Goal: Transaction & Acquisition: Purchase product/service

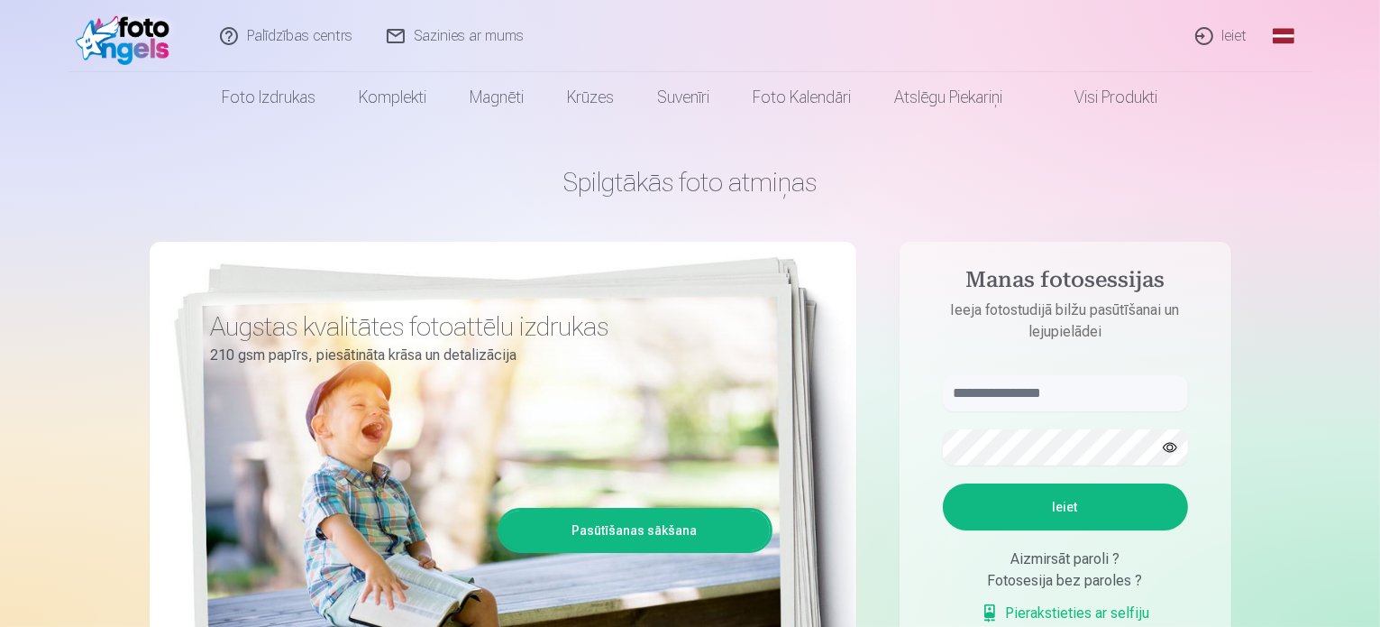
scroll to position [180, 0]
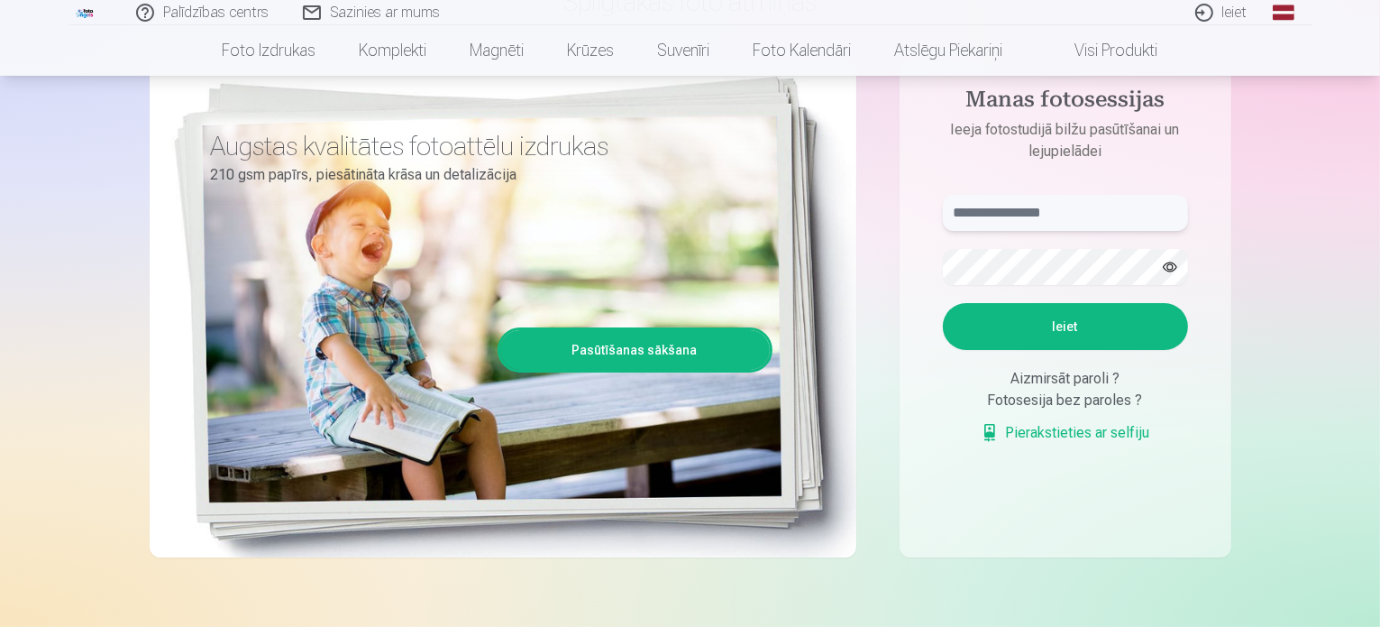
click at [1021, 215] on input "text" at bounding box center [1065, 213] width 245 height 36
type input "**********"
click at [1047, 316] on button "Ieiet" at bounding box center [1065, 326] width 245 height 47
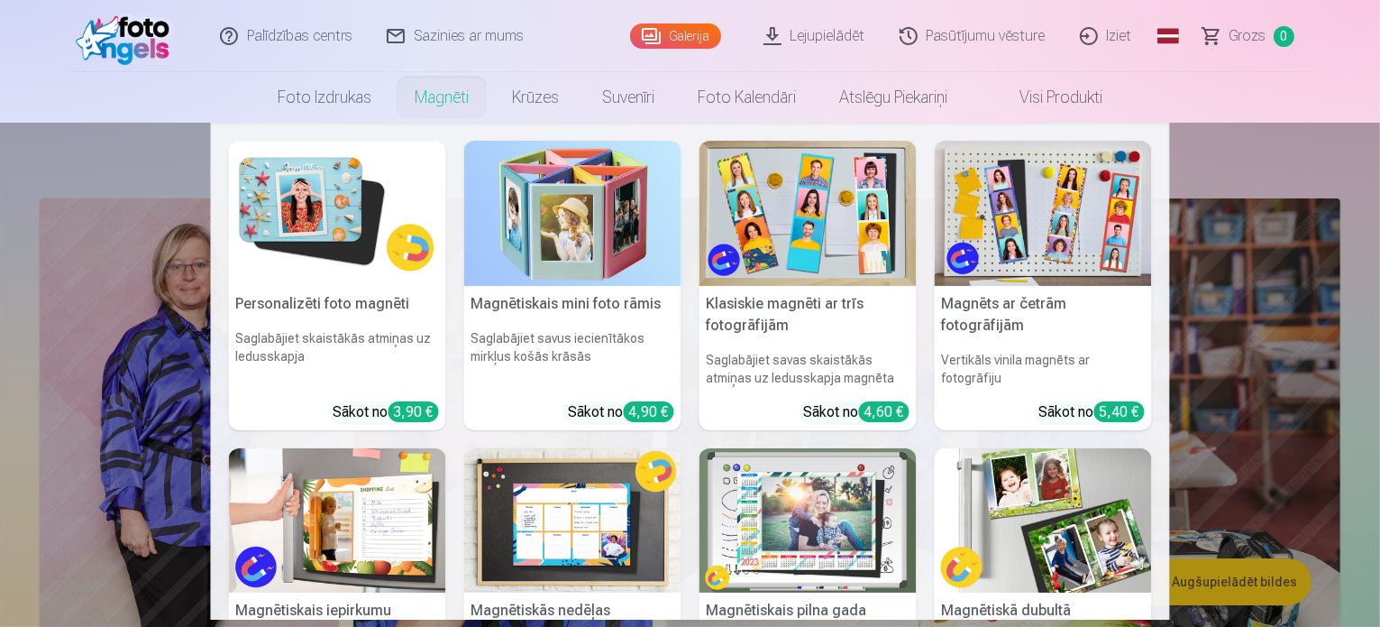
click at [451, 100] on link "Magnēti" at bounding box center [441, 97] width 97 height 50
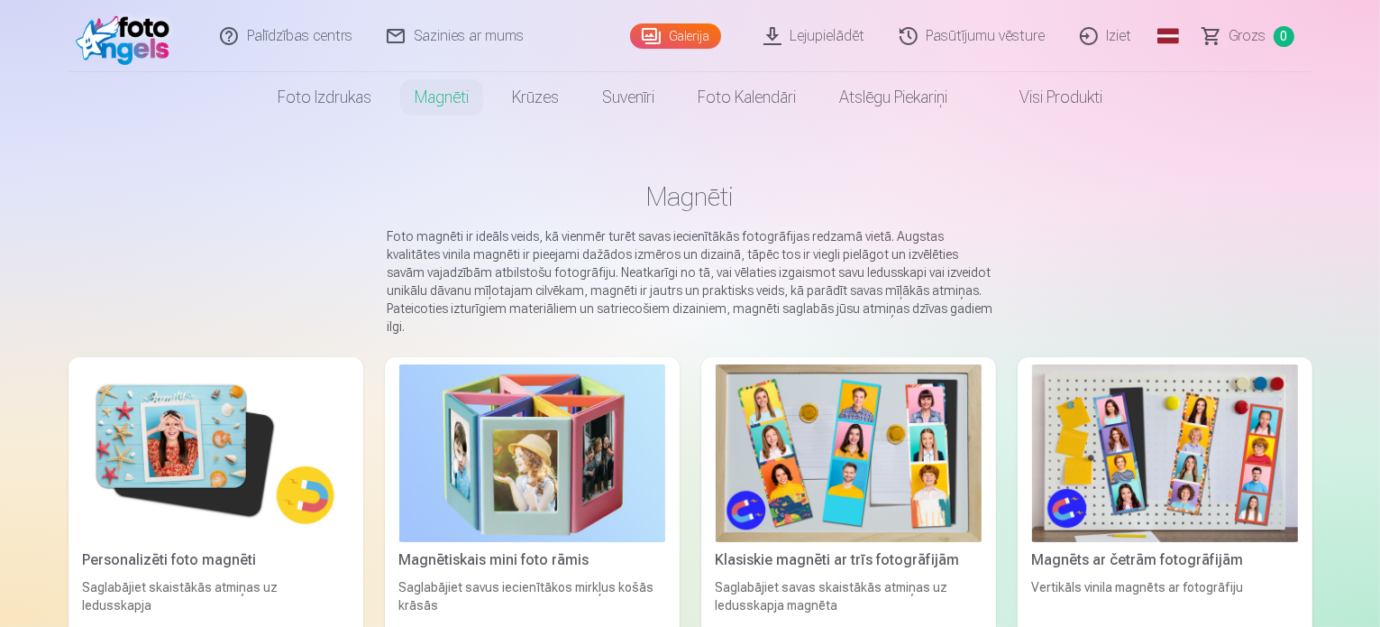
click at [849, 41] on link "Lejupielādēt" at bounding box center [815, 36] width 136 height 72
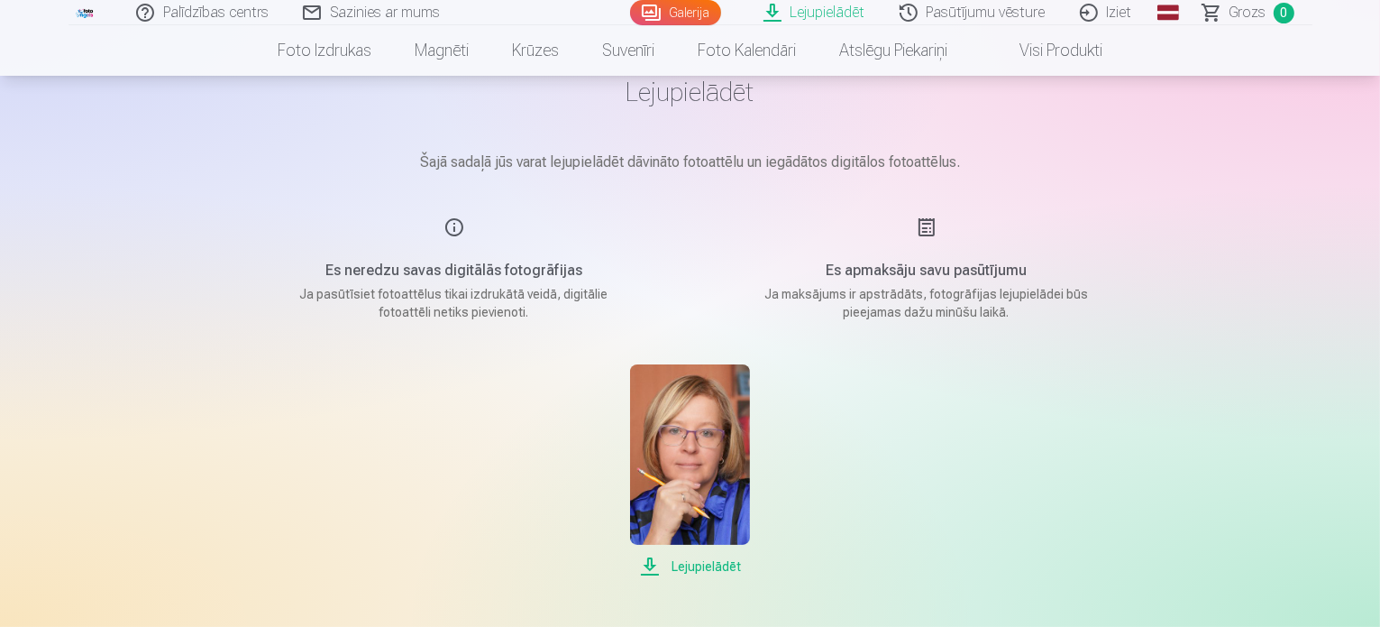
scroll to position [180, 0]
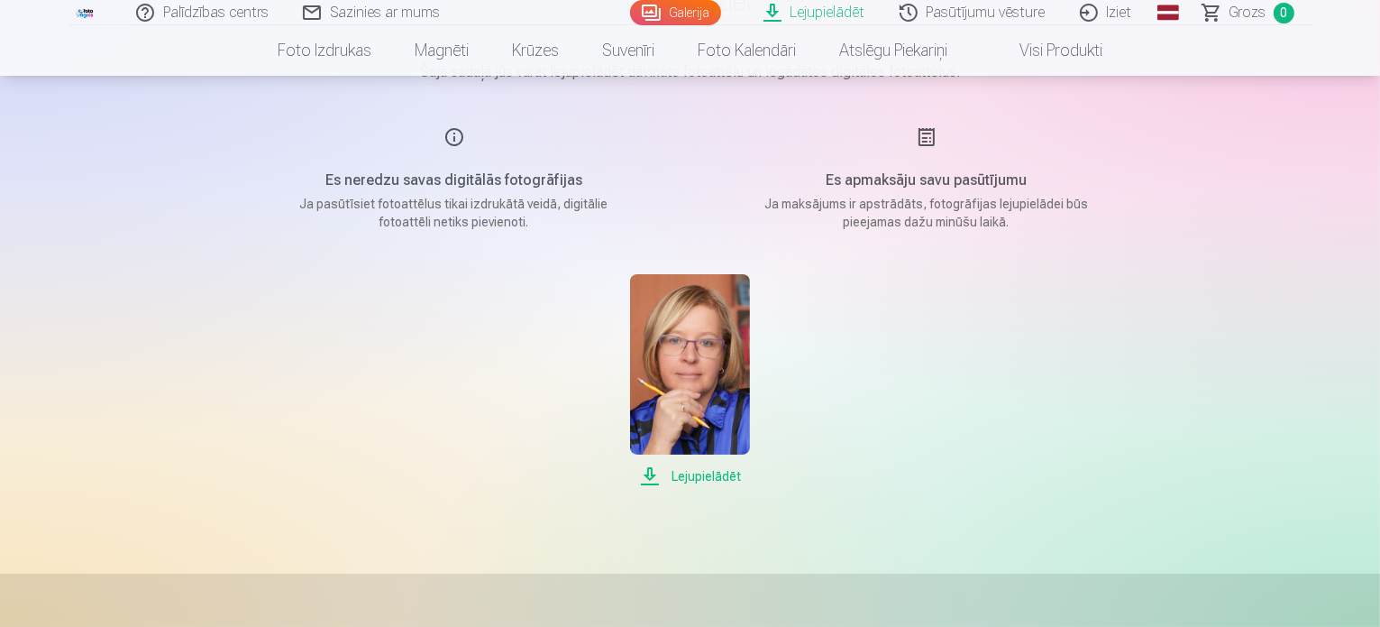
click at [700, 473] on span "Lejupielādēt" at bounding box center [690, 476] width 120 height 22
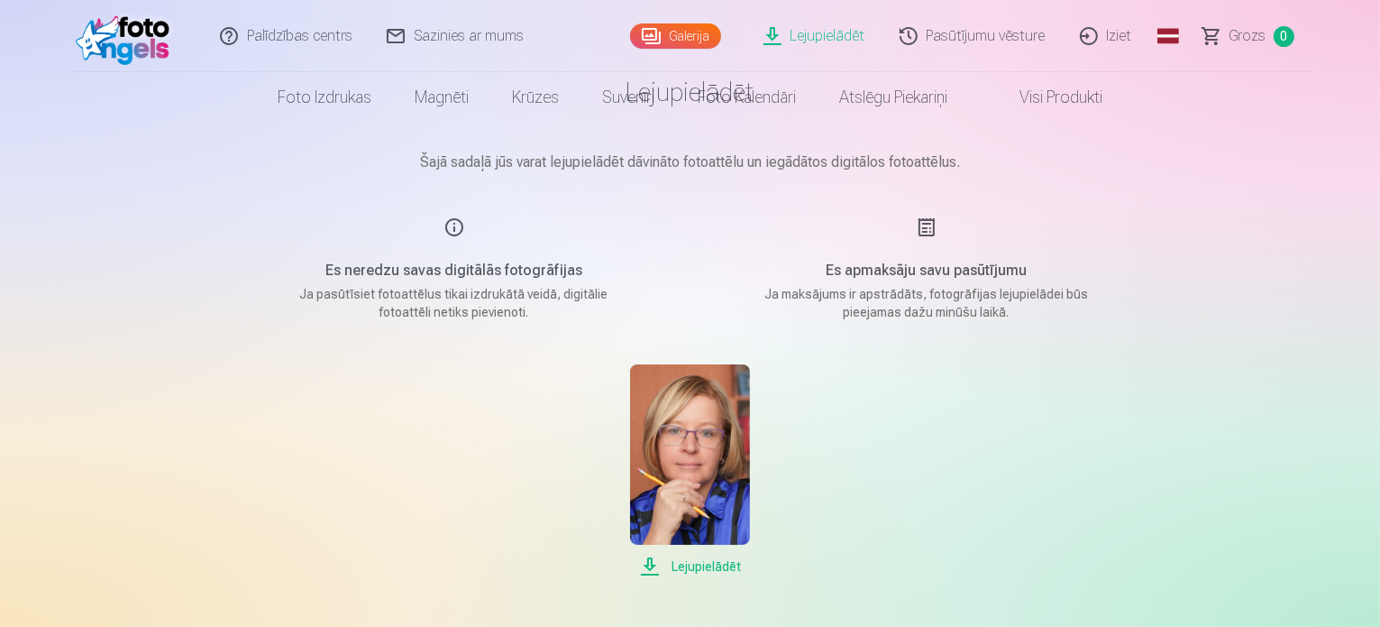
scroll to position [0, 0]
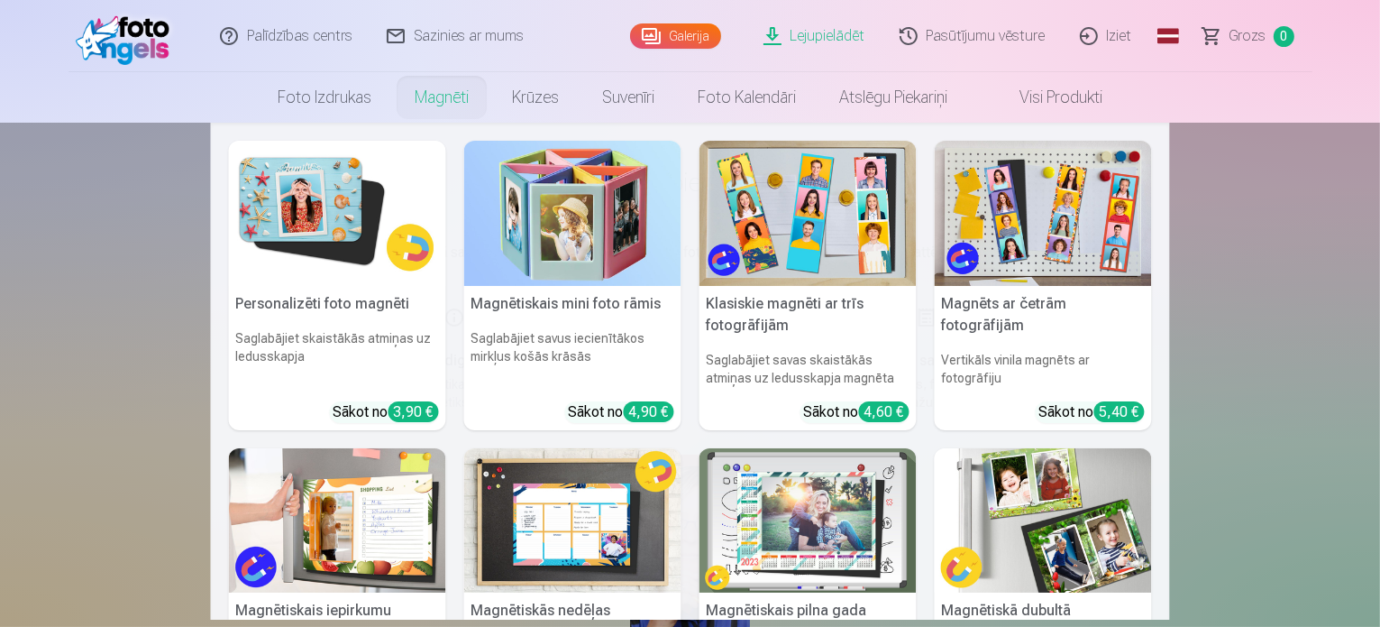
click at [461, 100] on link "Magnēti" at bounding box center [441, 97] width 97 height 50
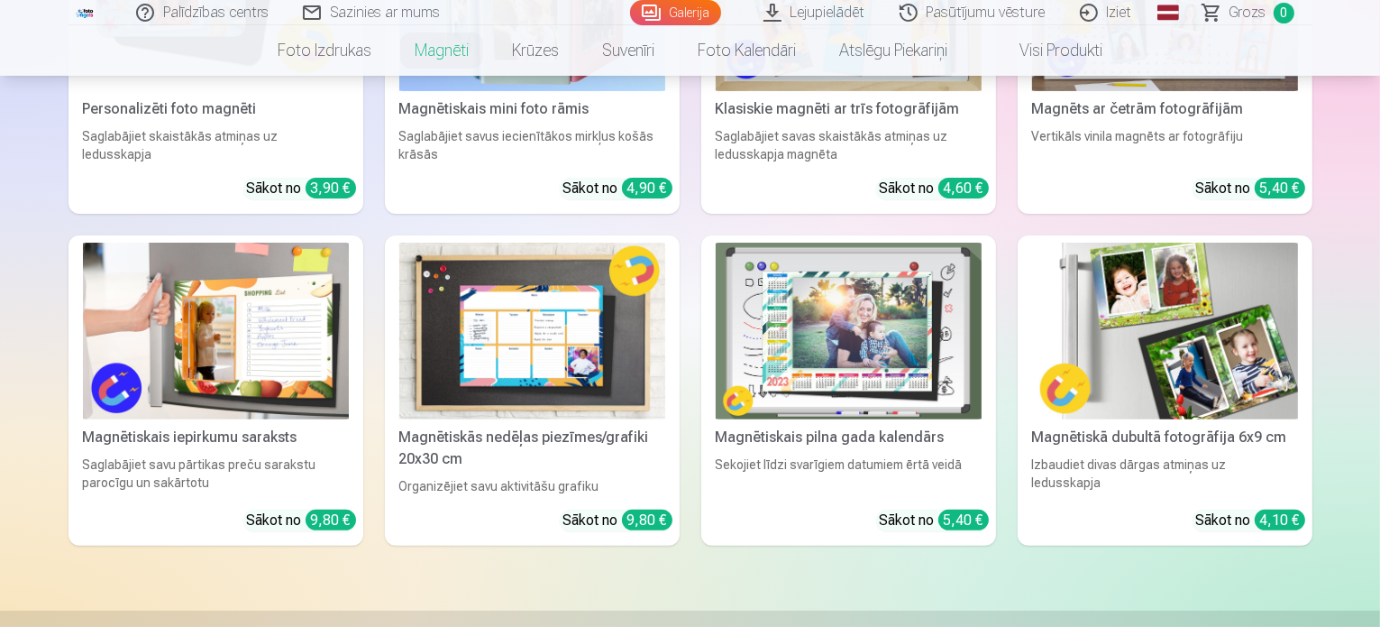
scroll to position [180, 0]
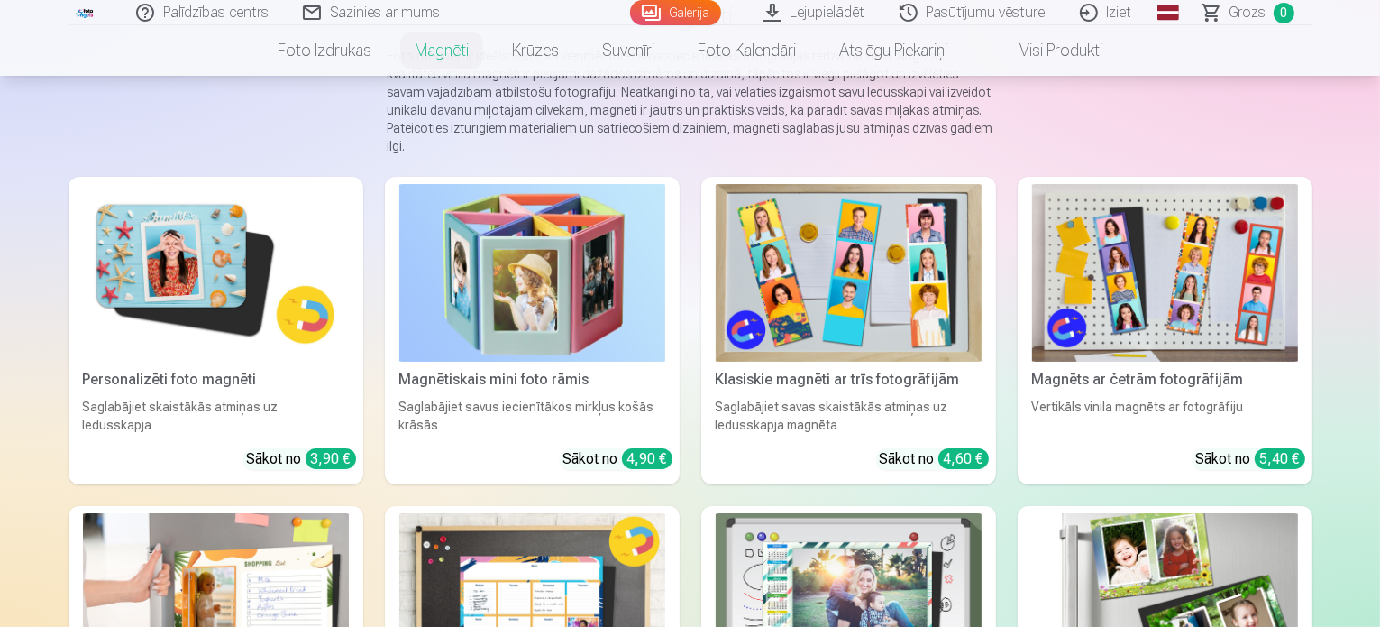
click at [510, 321] on img at bounding box center [532, 273] width 266 height 178
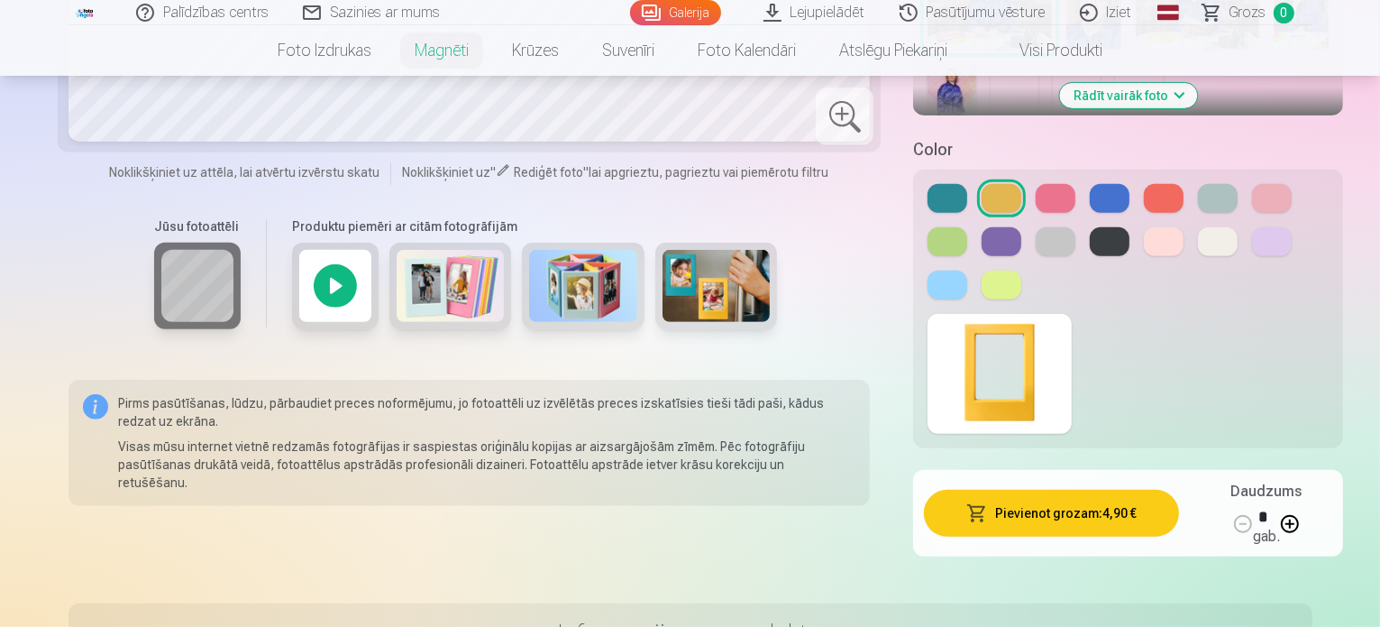
scroll to position [451, 0]
